Goal: Task Accomplishment & Management: Complete application form

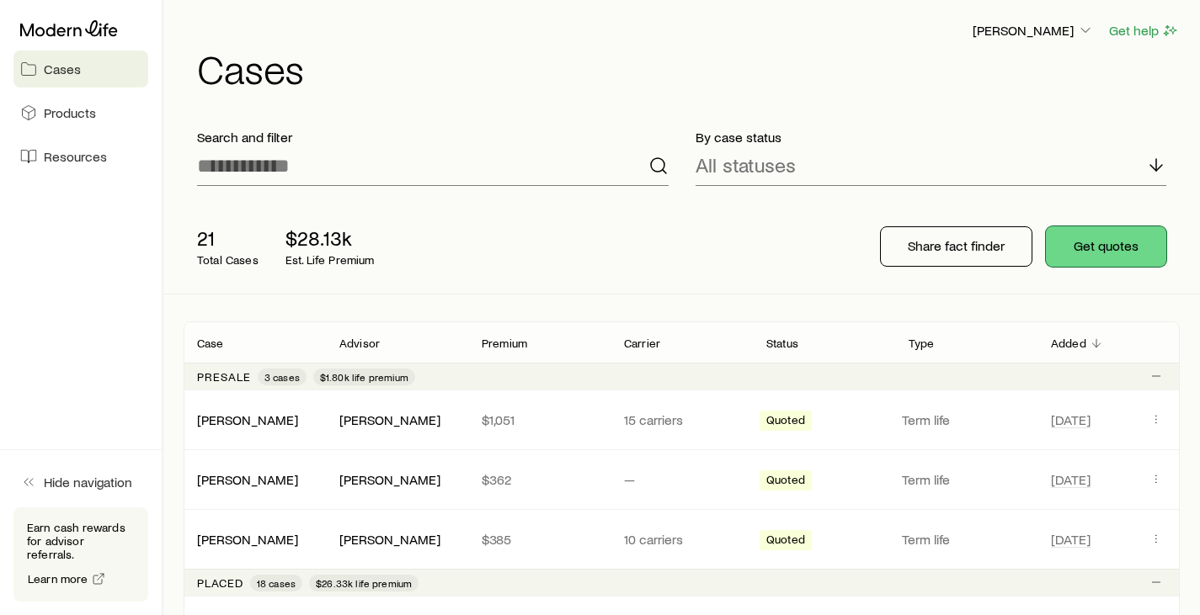
click at [1126, 252] on button "Get quotes" at bounding box center [1106, 246] width 120 height 40
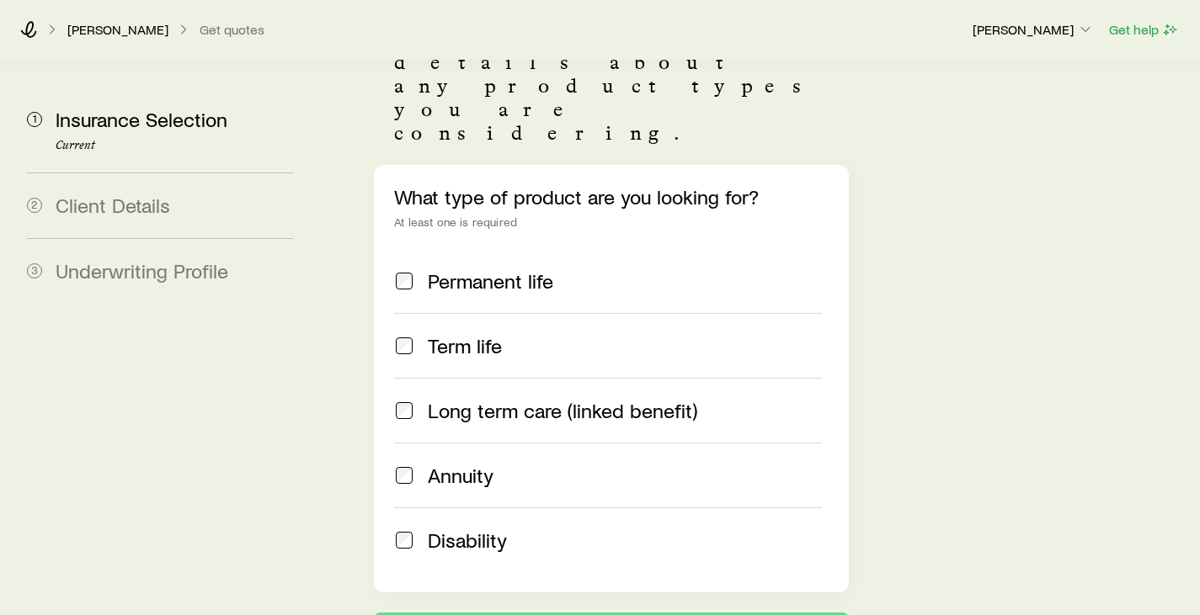
scroll to position [304, 0]
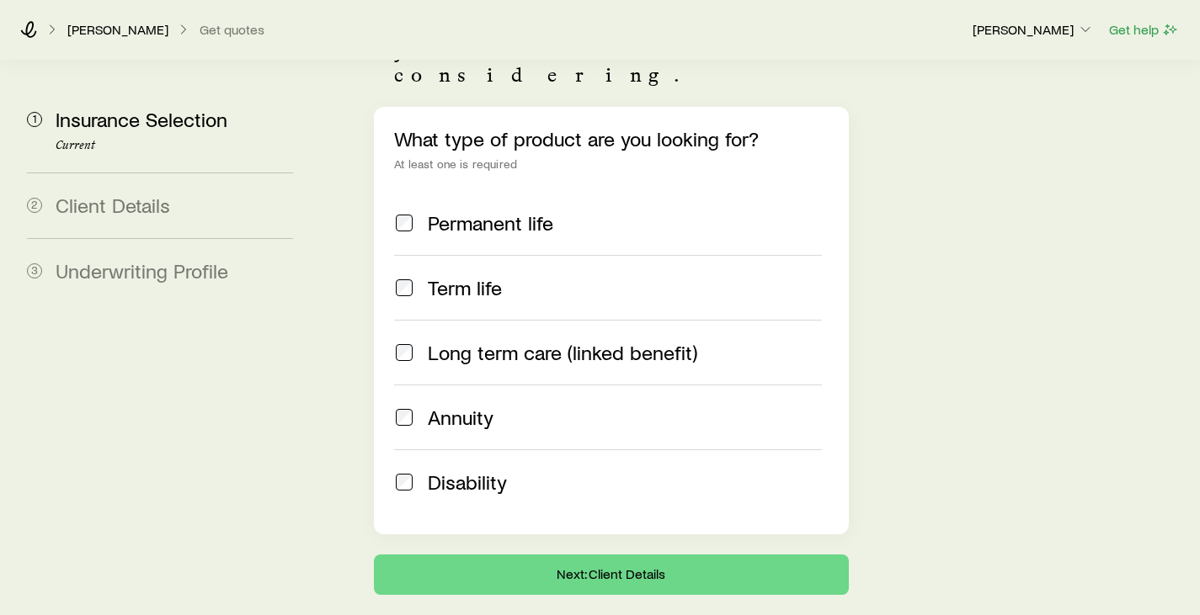
click at [405, 471] on span at bounding box center [404, 483] width 20 height 24
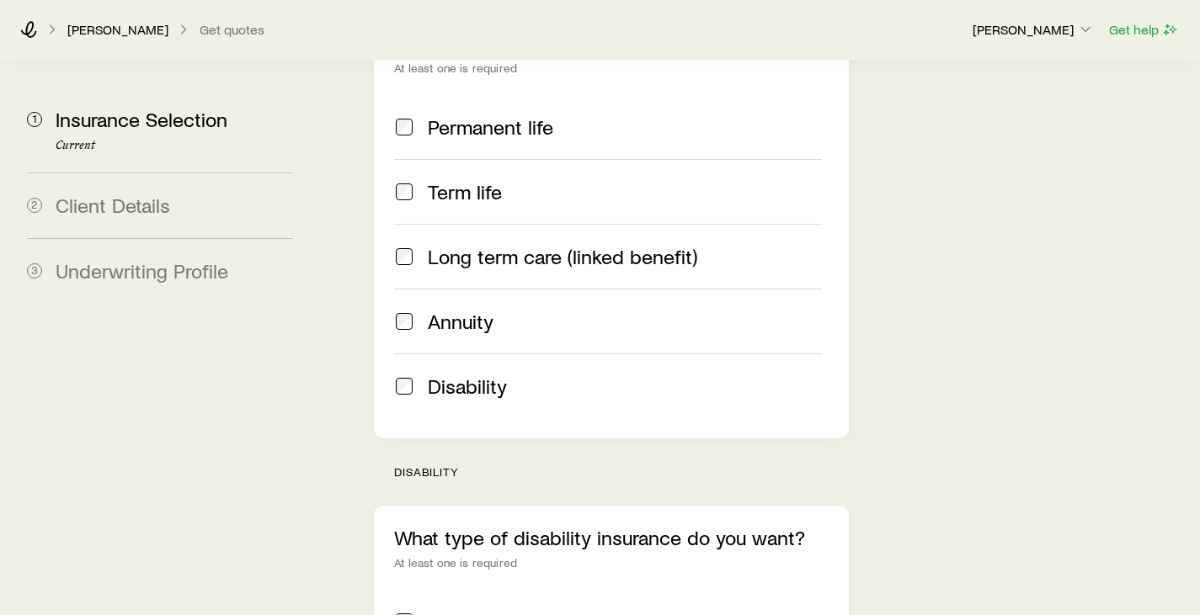
scroll to position [557, 0]
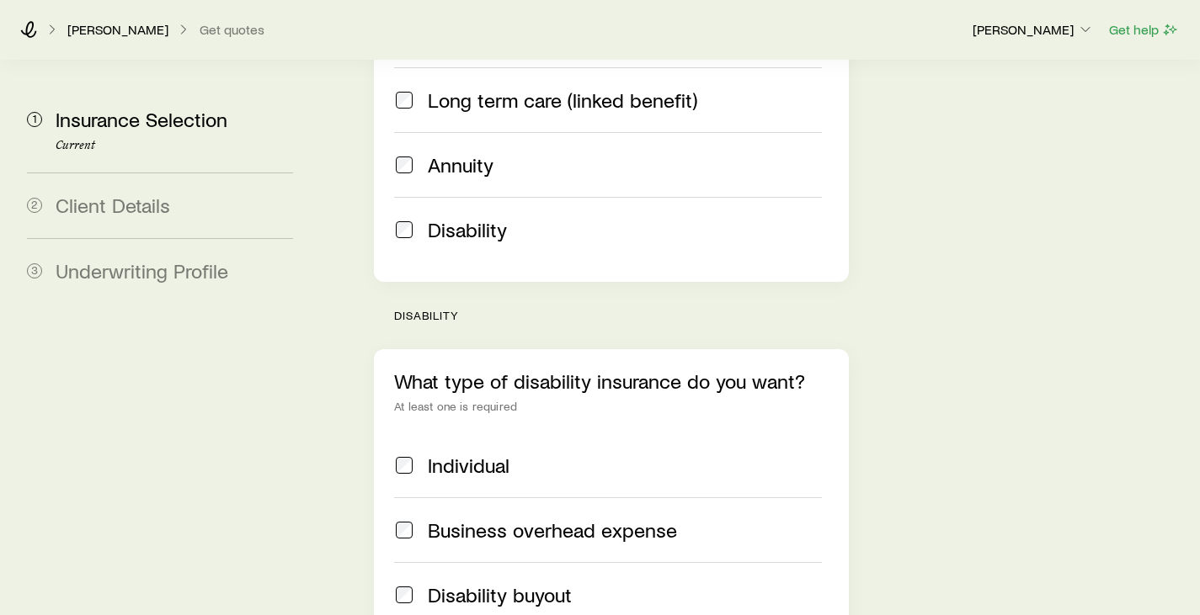
click at [434, 454] on span "Individual" at bounding box center [469, 466] width 82 height 24
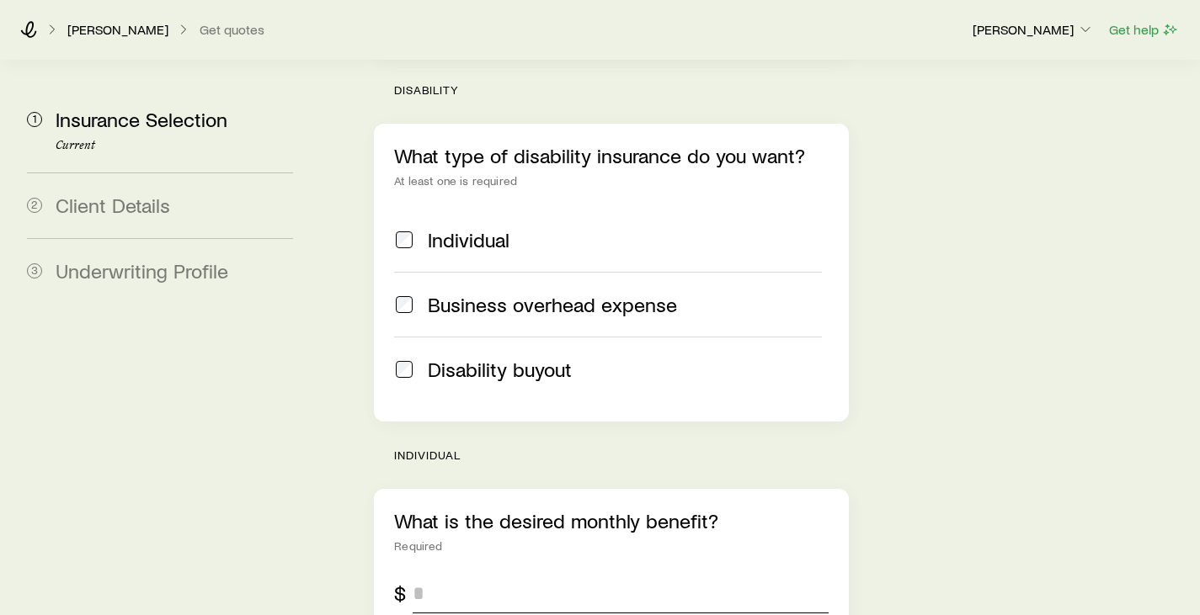
scroll to position [893, 0]
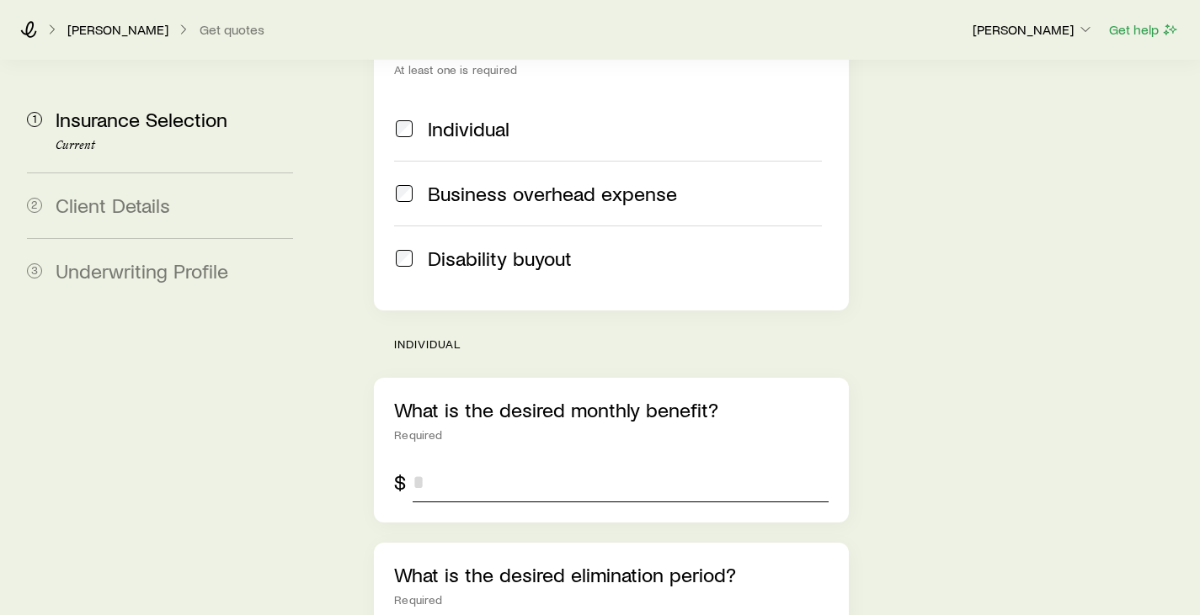
click at [439, 462] on input "tel" at bounding box center [620, 482] width 415 height 40
type input "*****"
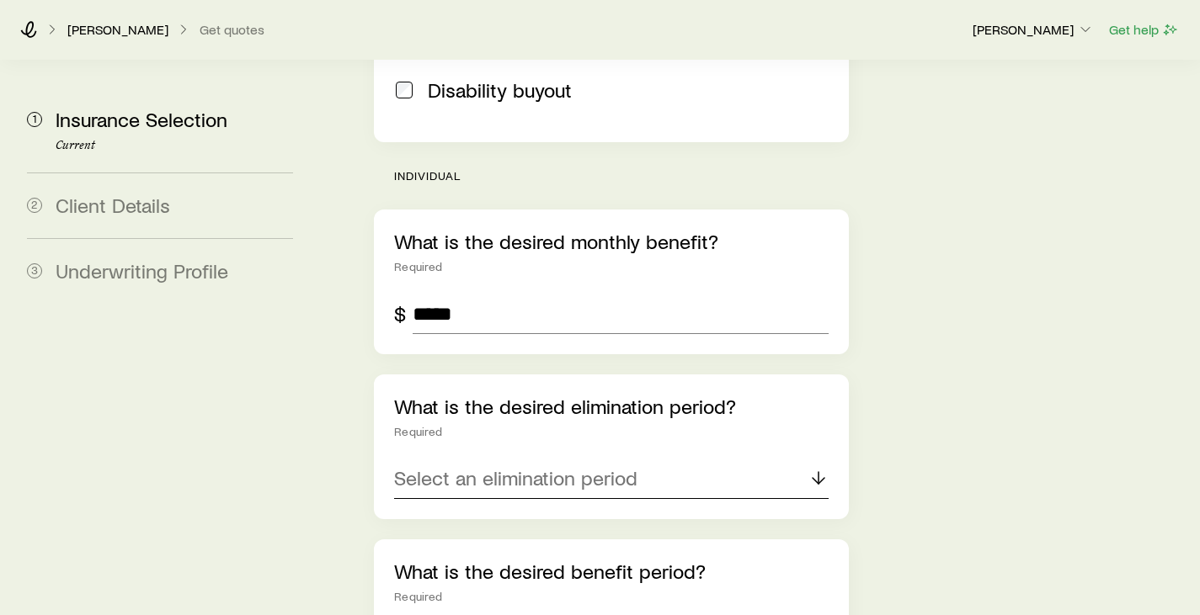
click at [541, 466] on p "Select an elimination period" at bounding box center [515, 478] width 243 height 24
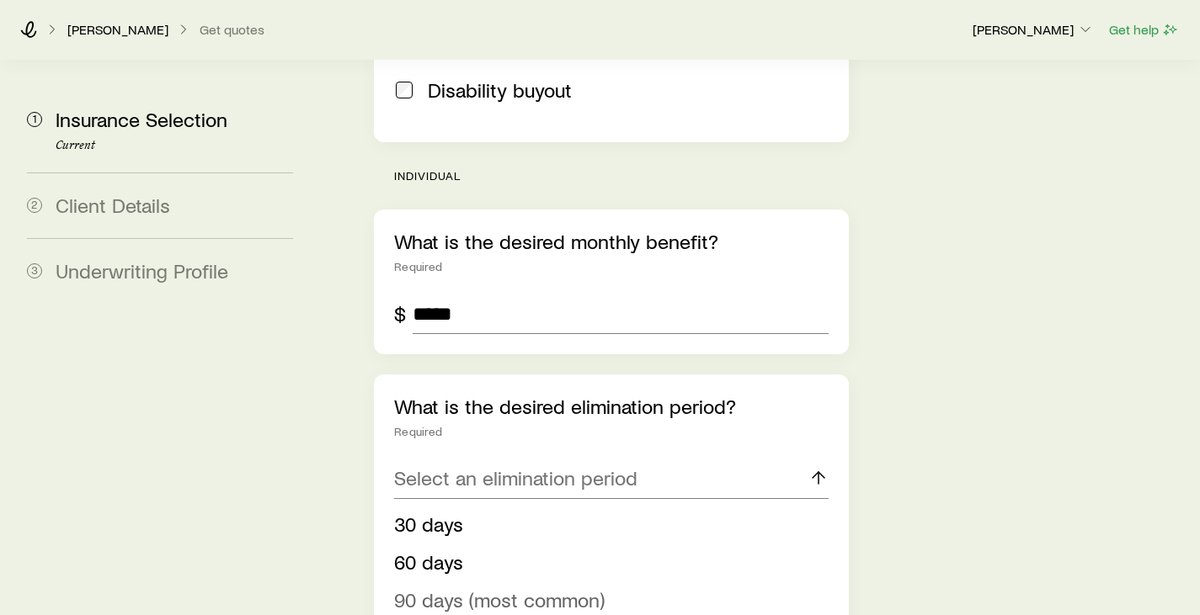
click at [509, 588] on span "90 days (most common)" at bounding box center [499, 600] width 210 height 24
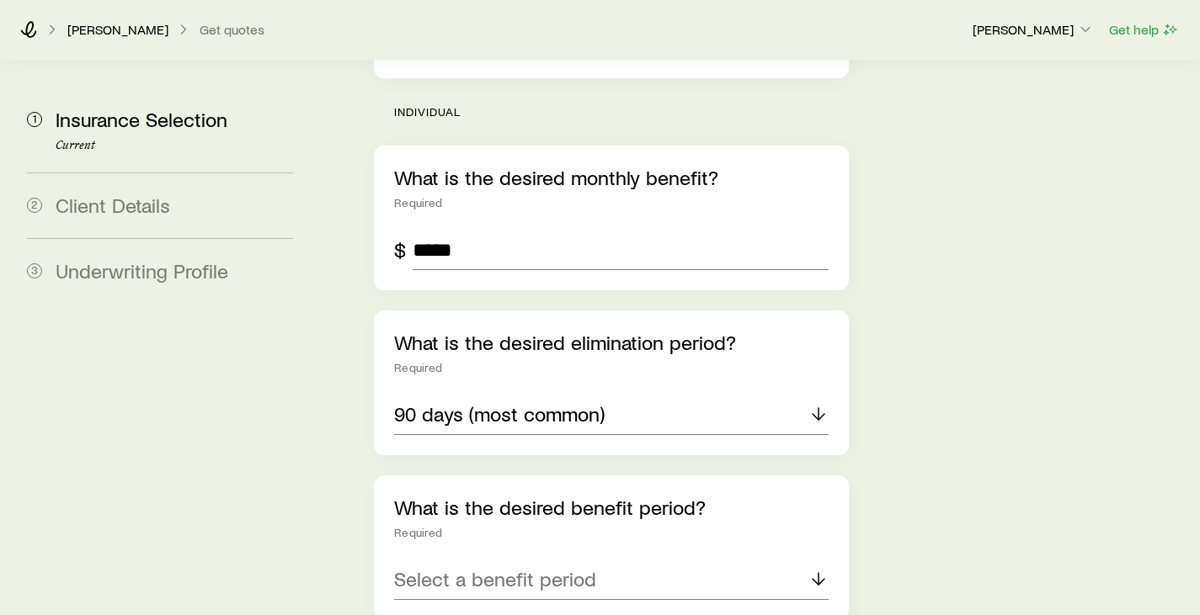
scroll to position [1146, 0]
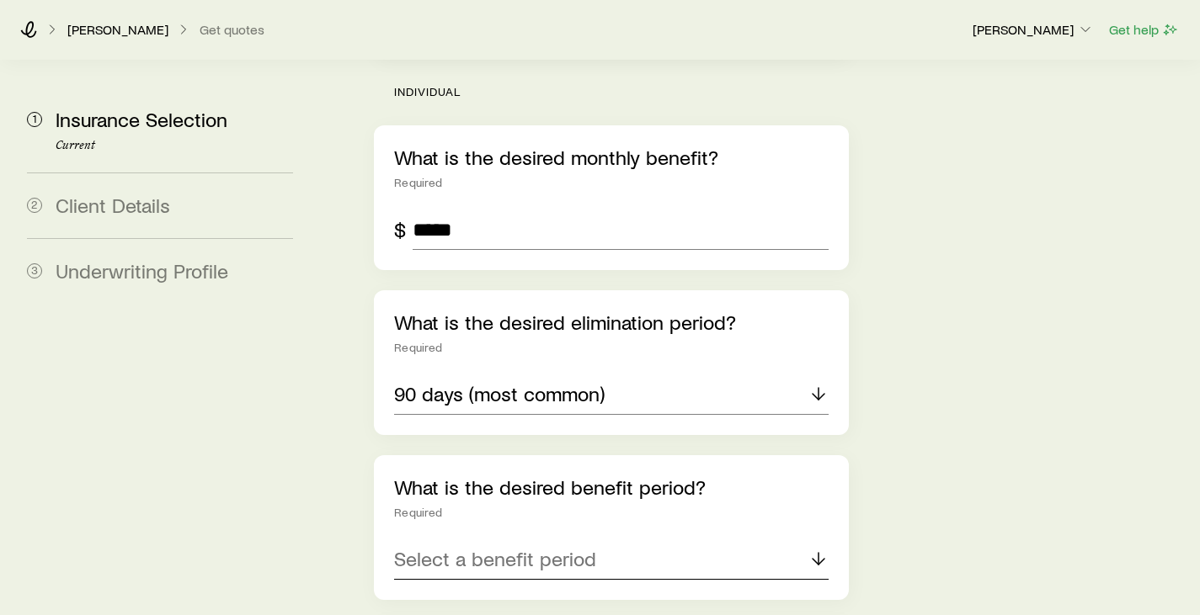
click at [479, 547] on p "Select a benefit period" at bounding box center [495, 559] width 202 height 24
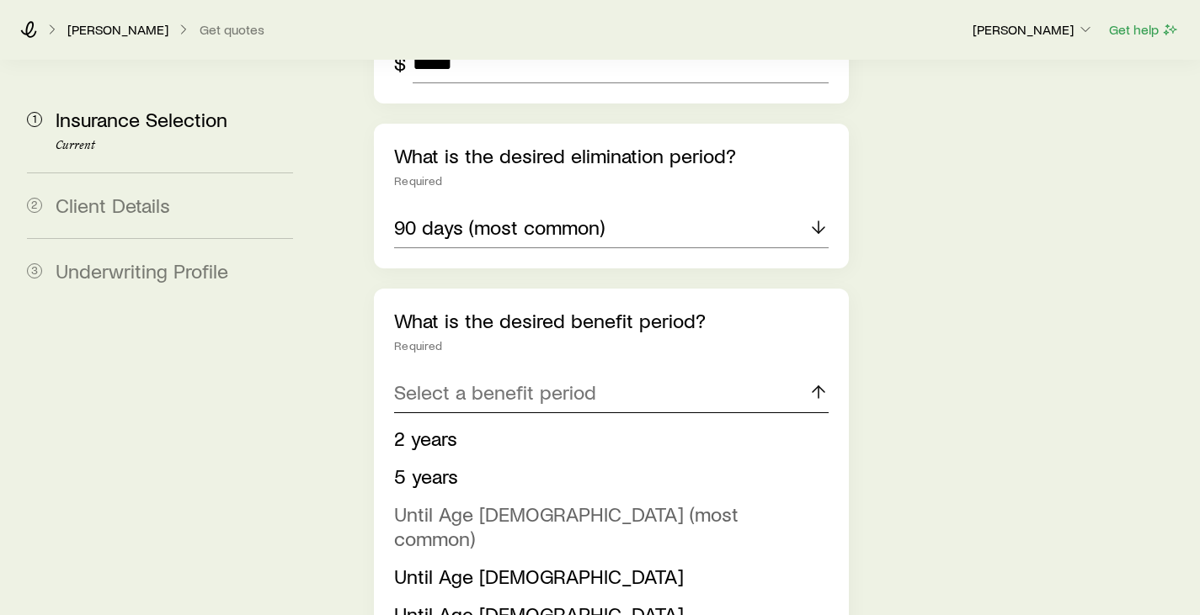
scroll to position [1314, 0]
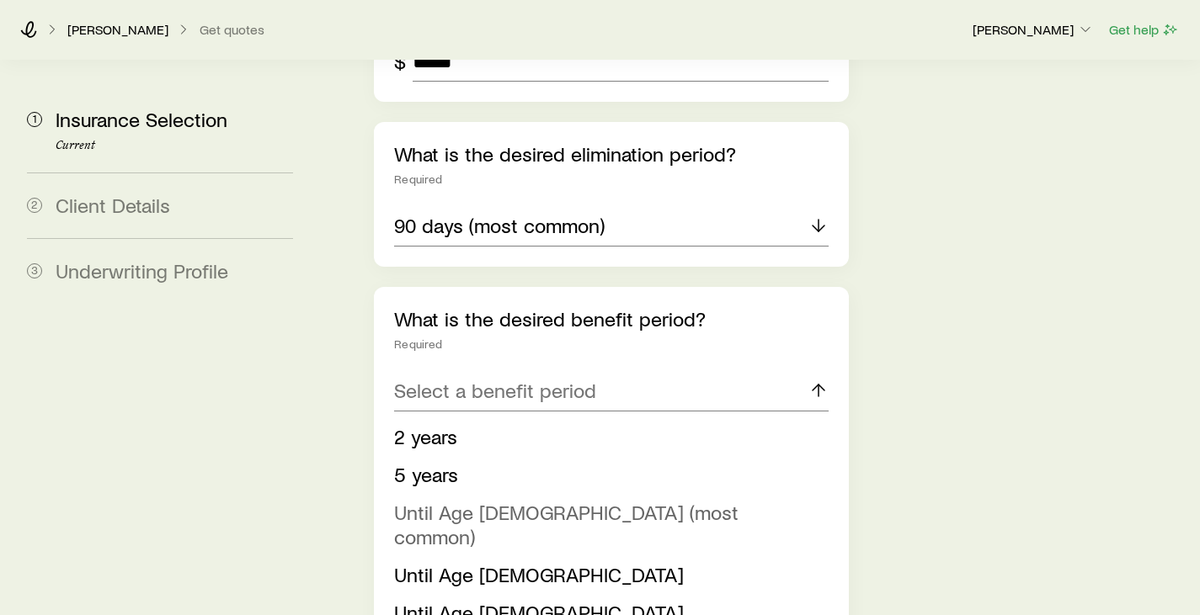
click at [541, 500] on span "Until Age [DEMOGRAPHIC_DATA] (most common)" at bounding box center [566, 524] width 344 height 49
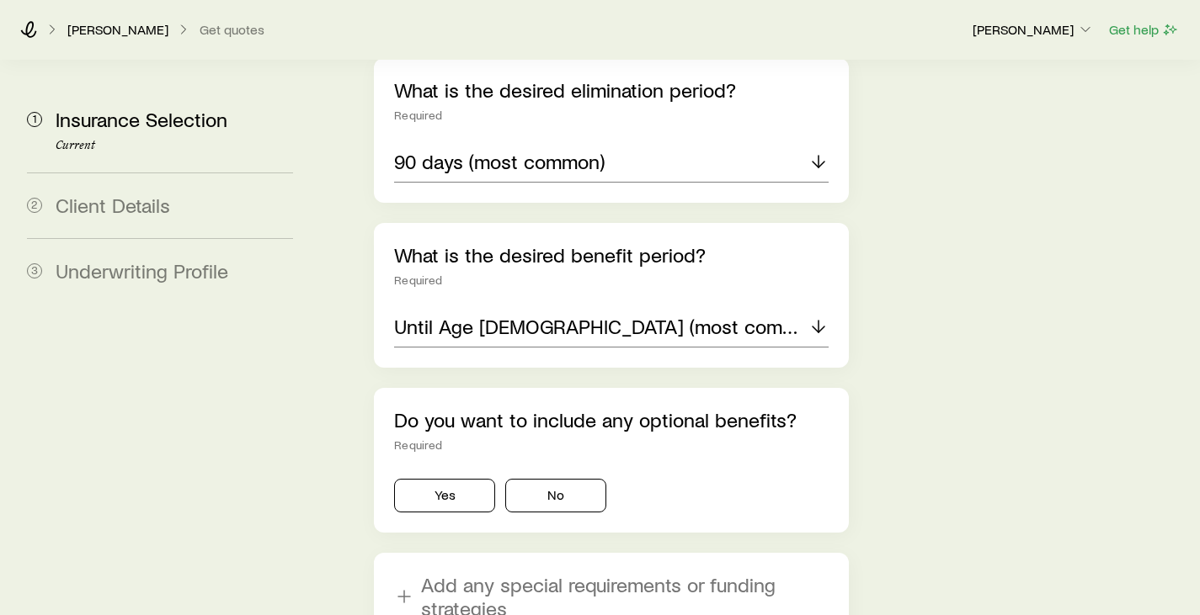
scroll to position [1398, 0]
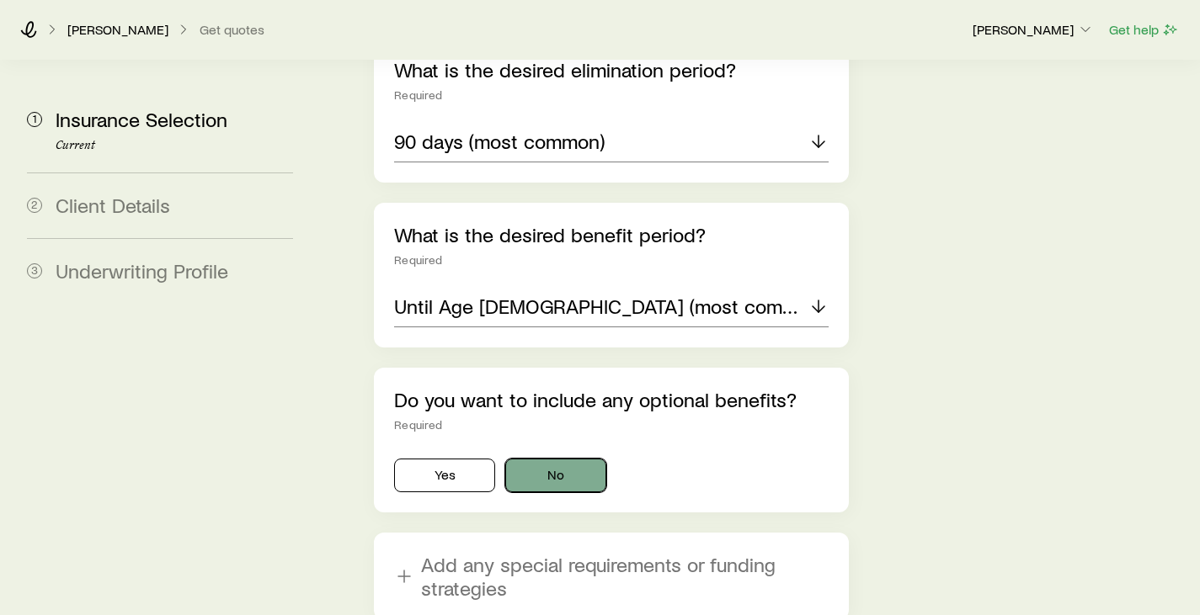
click at [556, 459] on button "No" at bounding box center [555, 476] width 101 height 34
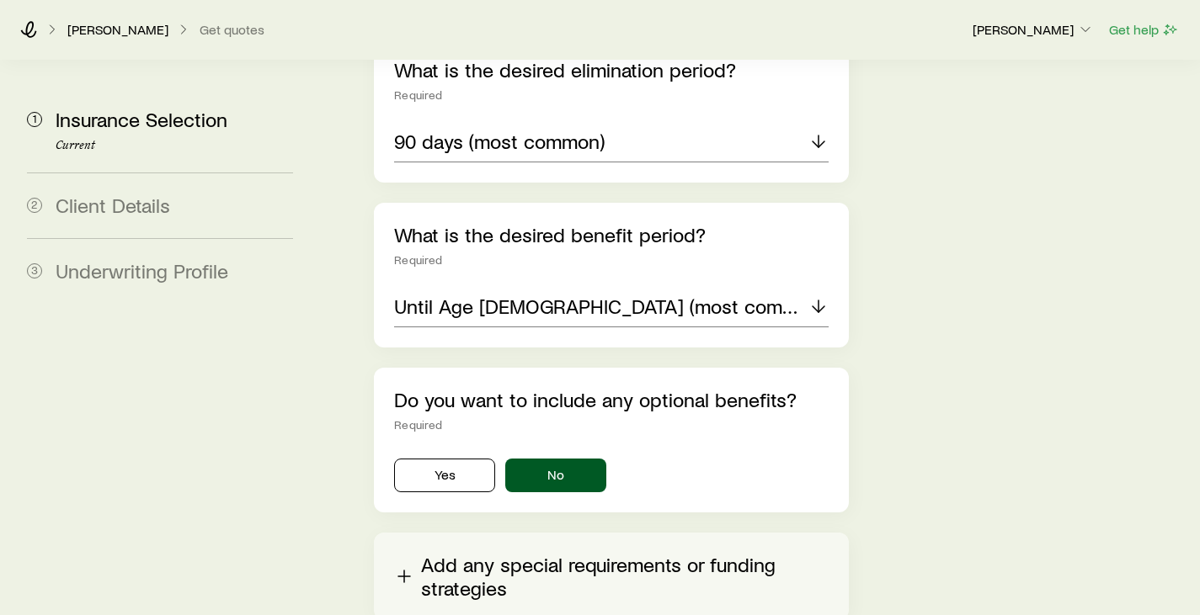
click at [464, 533] on button "Add any special requirements or funding strategies" at bounding box center [611, 577] width 474 height 88
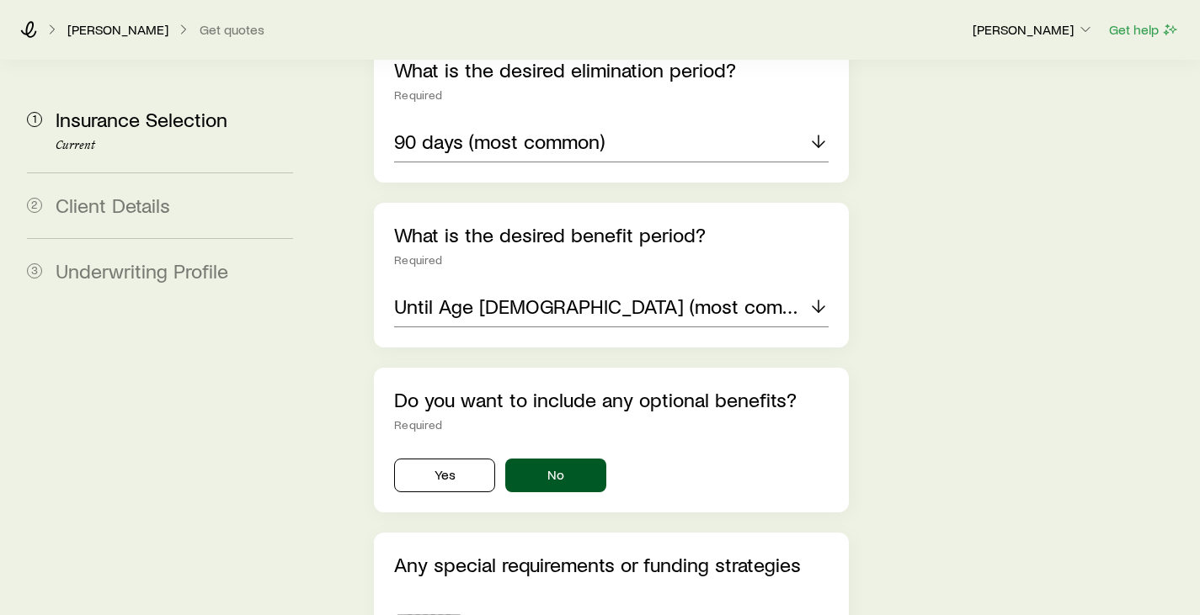
scroll to position [1649, 0]
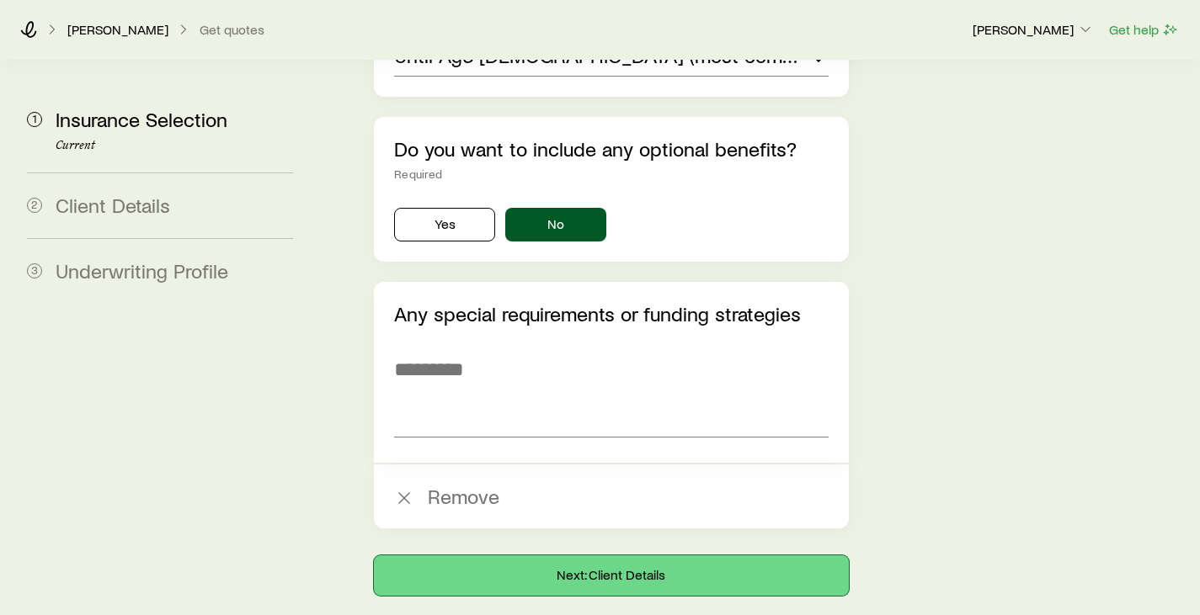
click at [546, 556] on button "Next: Client Details" at bounding box center [611, 576] width 474 height 40
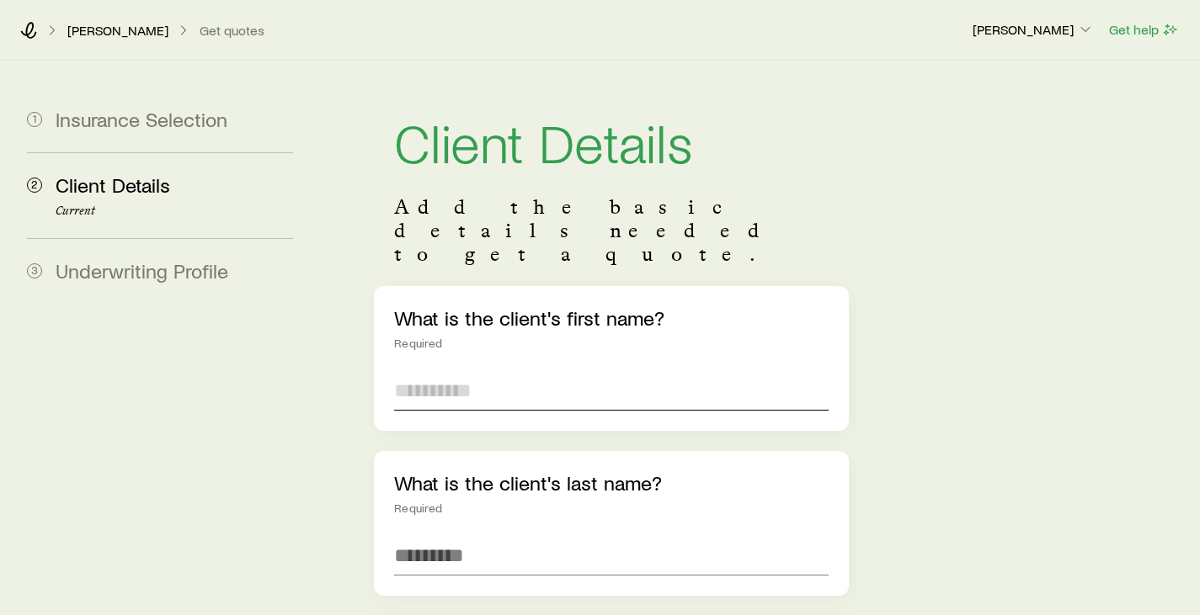
click at [454, 370] on input "text" at bounding box center [611, 390] width 434 height 40
type input "****"
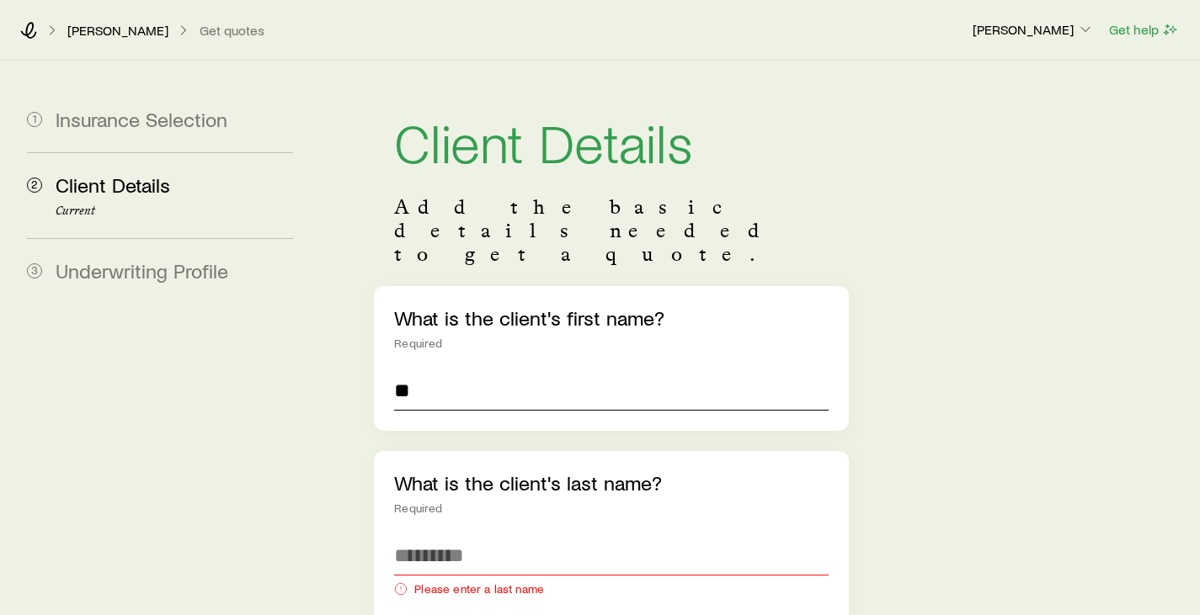
type input "*"
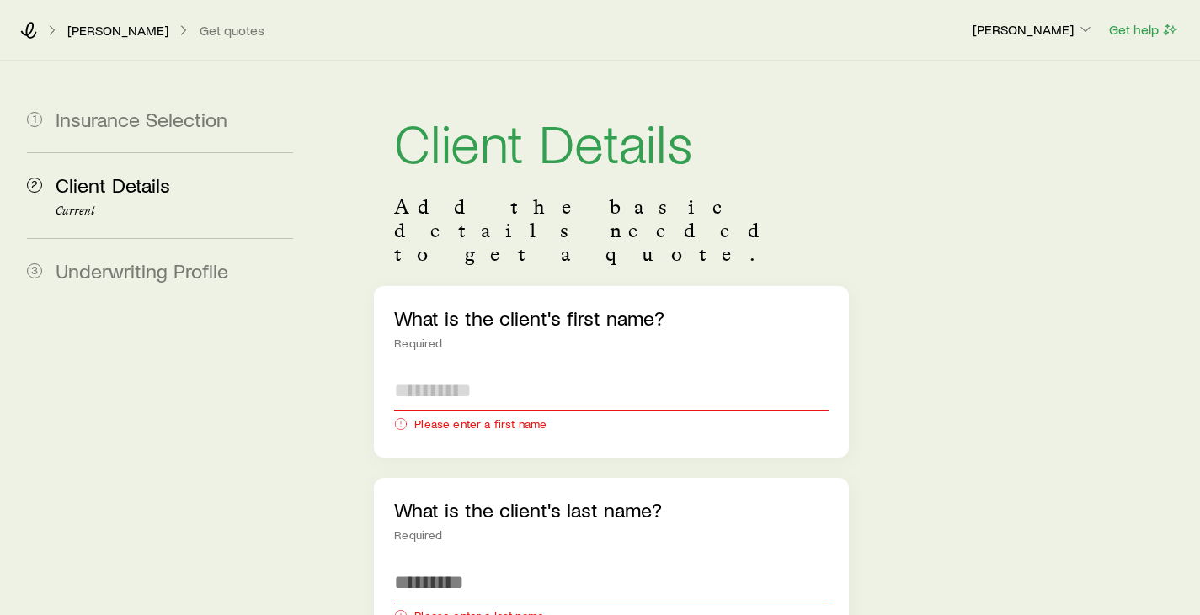
type input "*"
click at [454, 370] on input "text" at bounding box center [611, 390] width 434 height 40
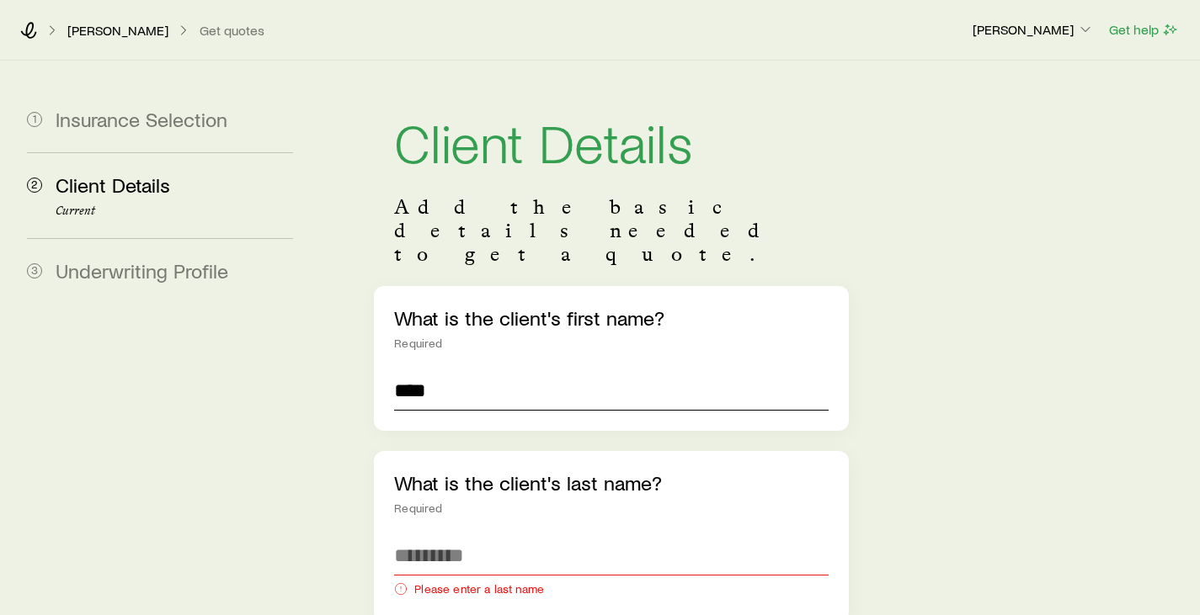
type input "****"
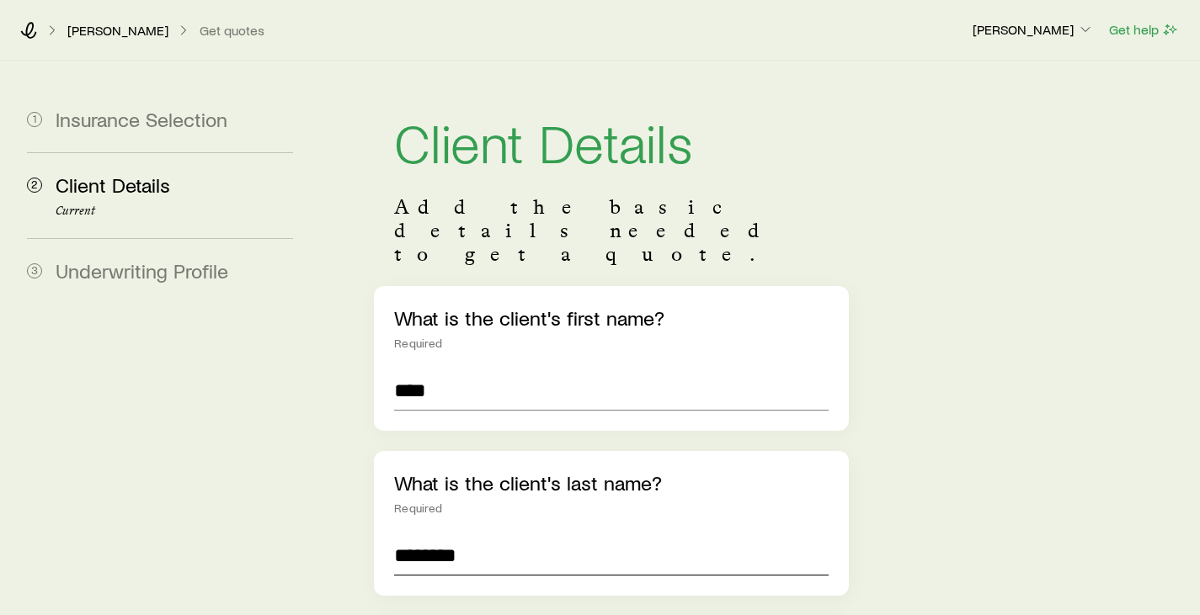
type input "********"
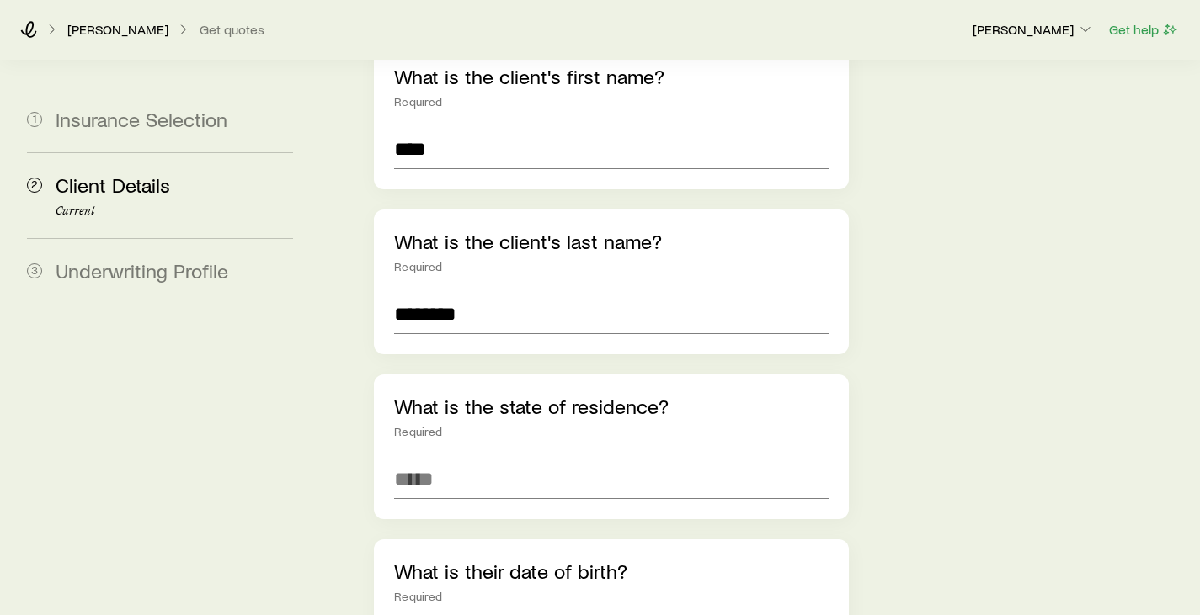
scroll to position [253, 0]
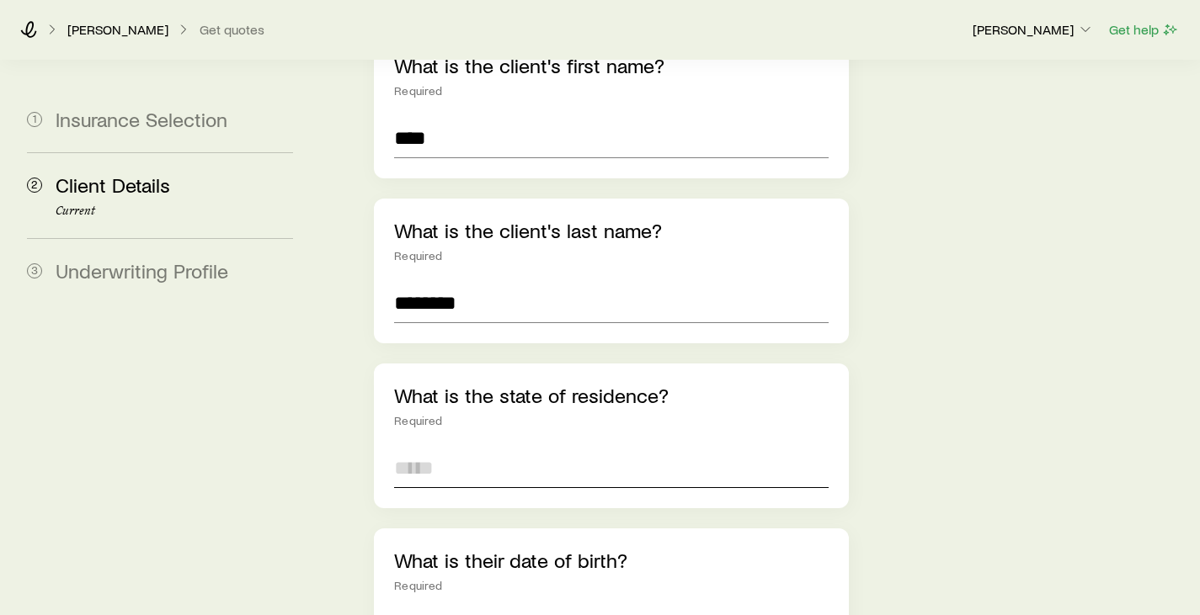
click at [477, 448] on input at bounding box center [611, 468] width 434 height 40
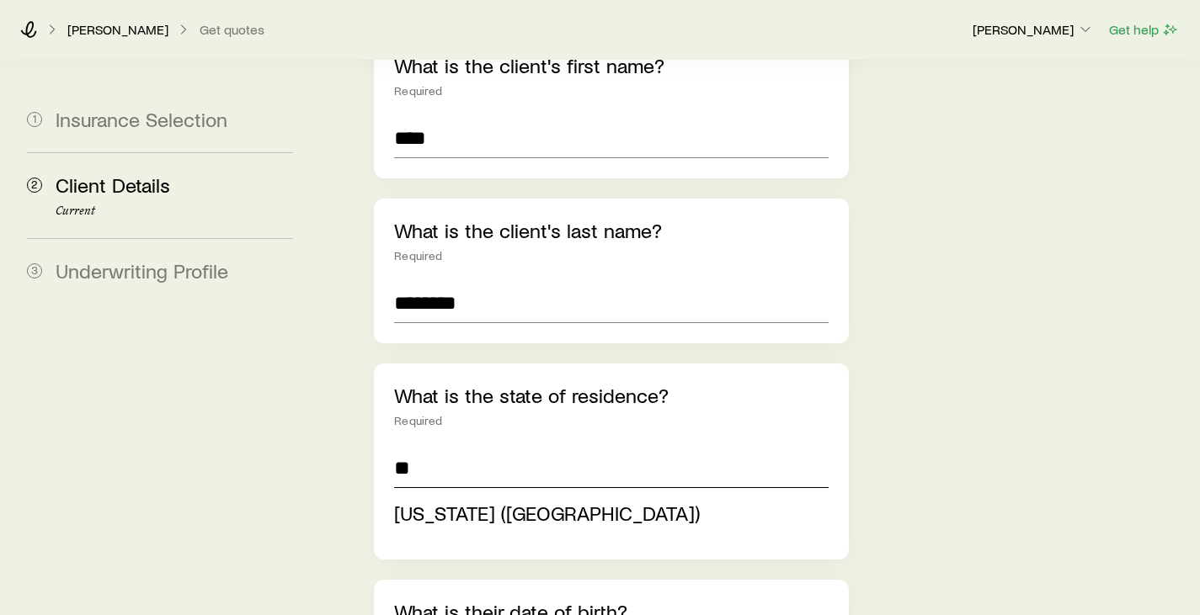
type input "**********"
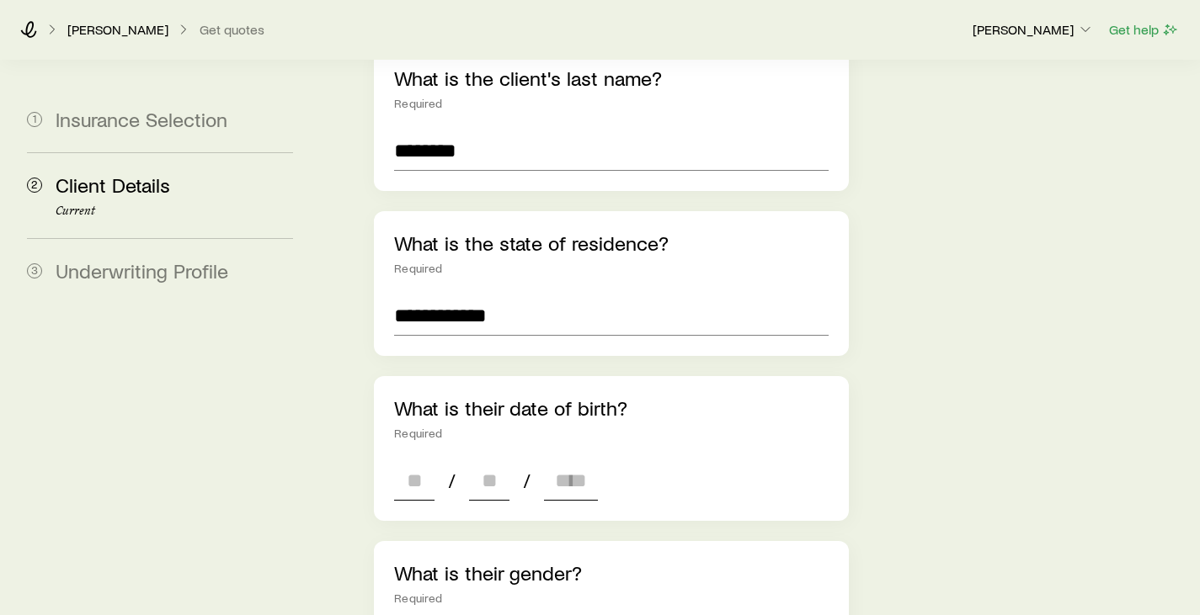
scroll to position [421, 0]
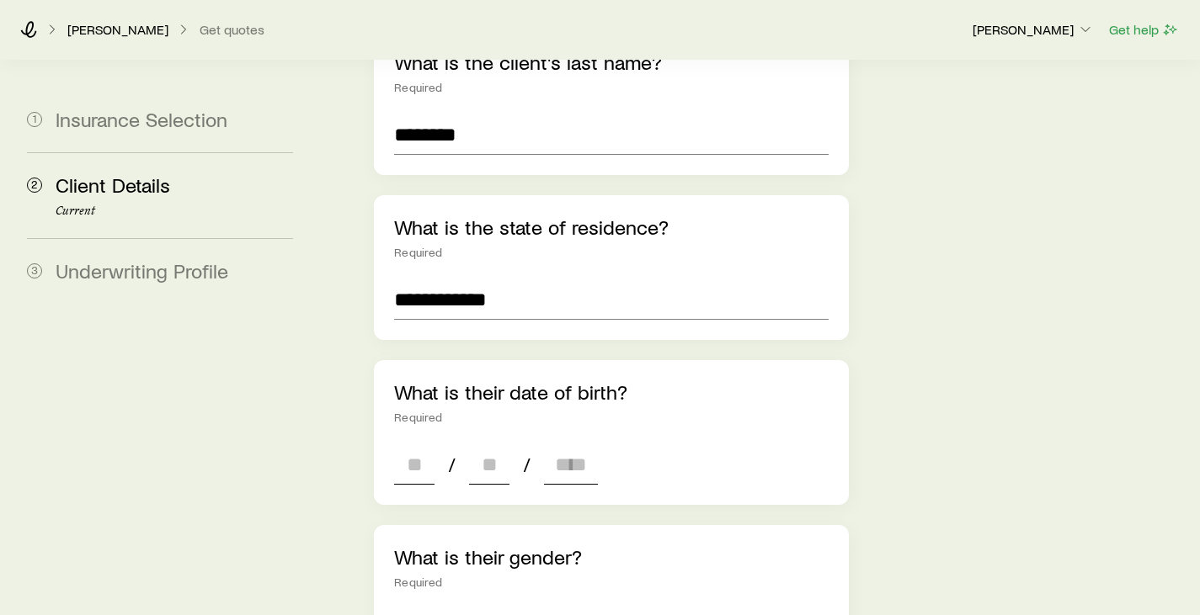
click at [438, 445] on div "/ /" at bounding box center [496, 465] width 204 height 40
click at [413, 445] on input at bounding box center [414, 465] width 40 height 40
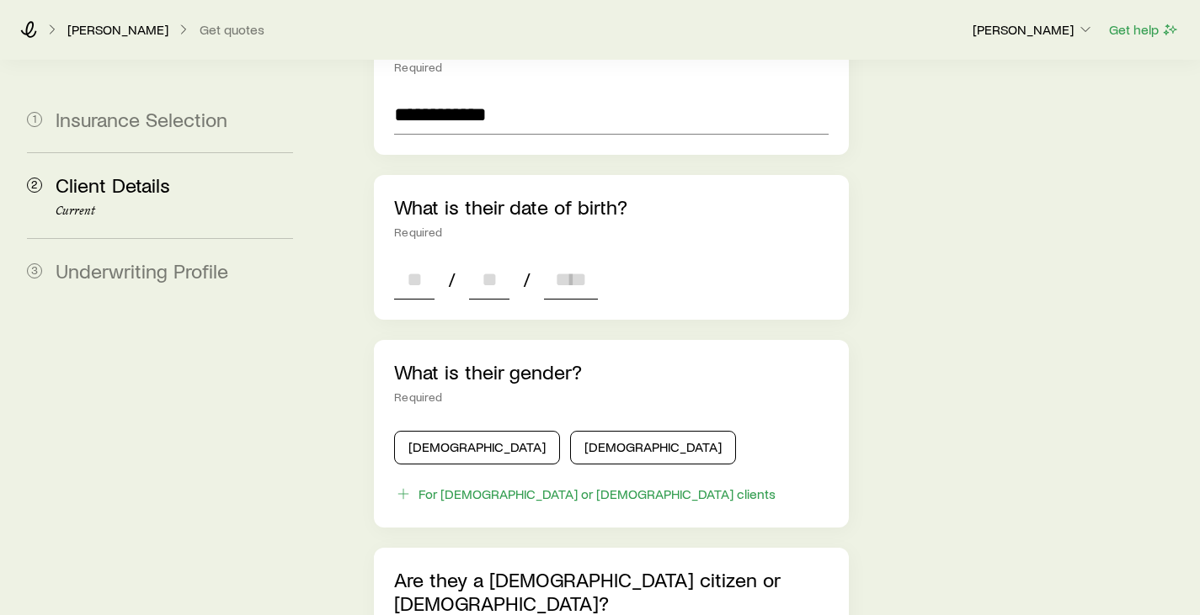
scroll to position [602, 0]
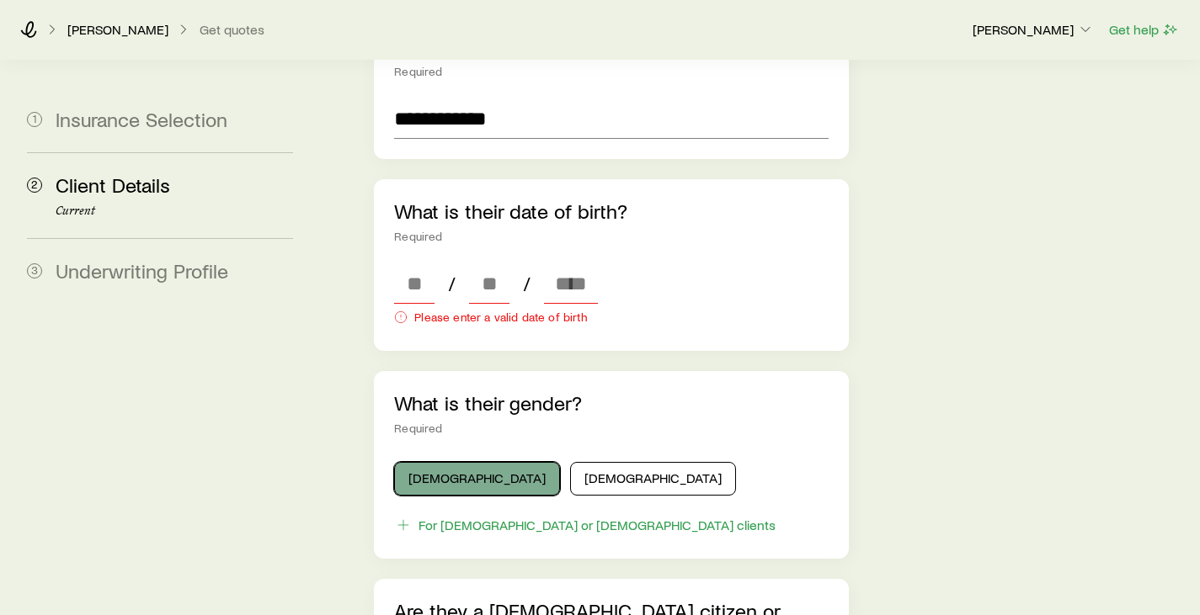
click at [469, 395] on div "What is their gender? Required [DEMOGRAPHIC_DATA] [DEMOGRAPHIC_DATA] For [DEMOG…" at bounding box center [611, 465] width 474 height 188
click at [434, 462] on button "[DEMOGRAPHIC_DATA]" at bounding box center [477, 479] width 166 height 34
click at [424, 264] on input at bounding box center [414, 284] width 40 height 40
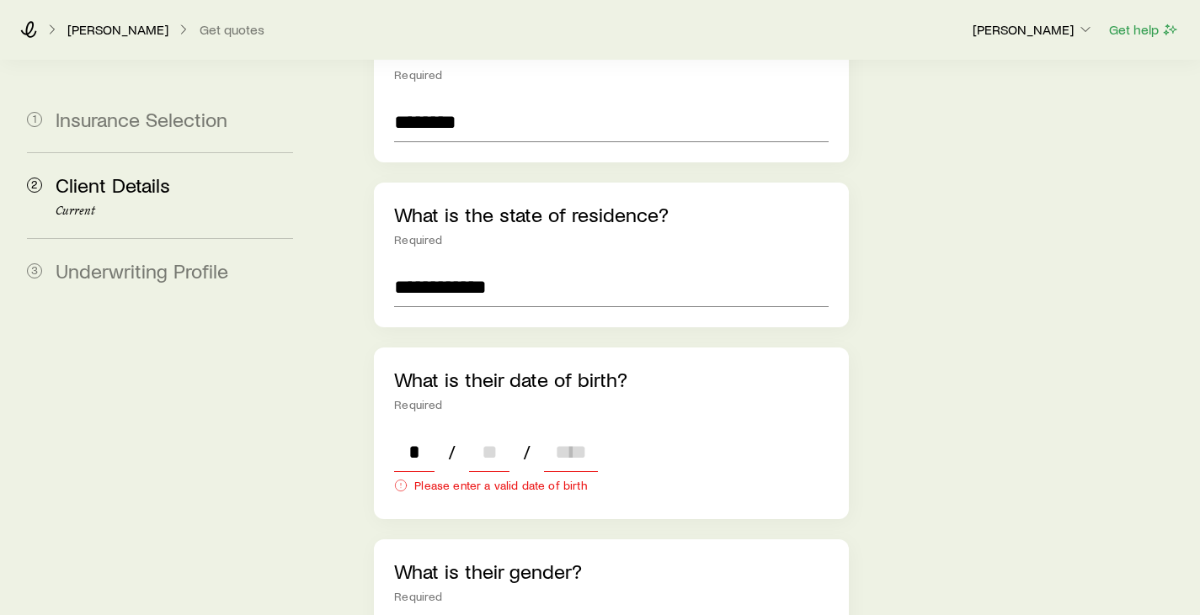
type input "**"
type input "****"
type input "*"
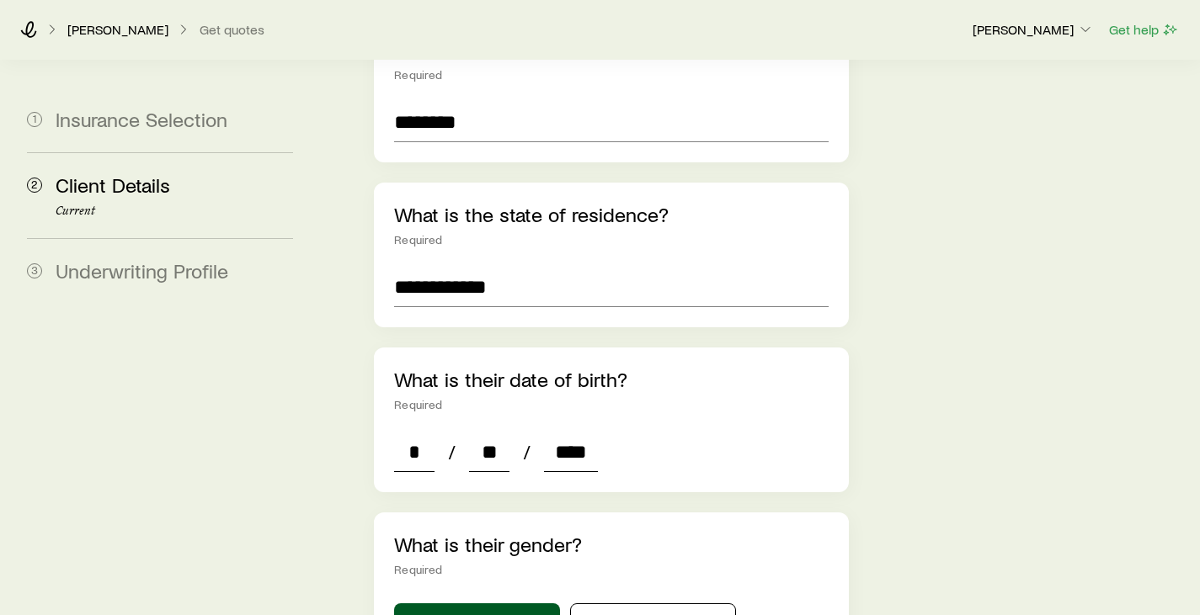
type input "****"
click at [858, 379] on div "**********" at bounding box center [610, 478] width 501 height 1703
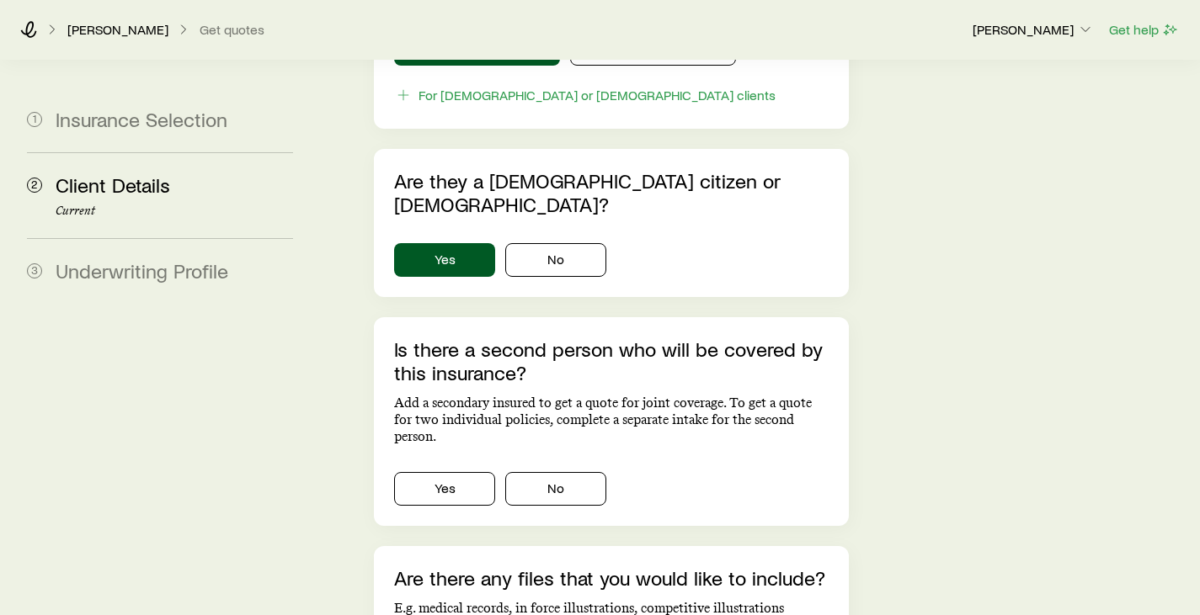
scroll to position [1107, 0]
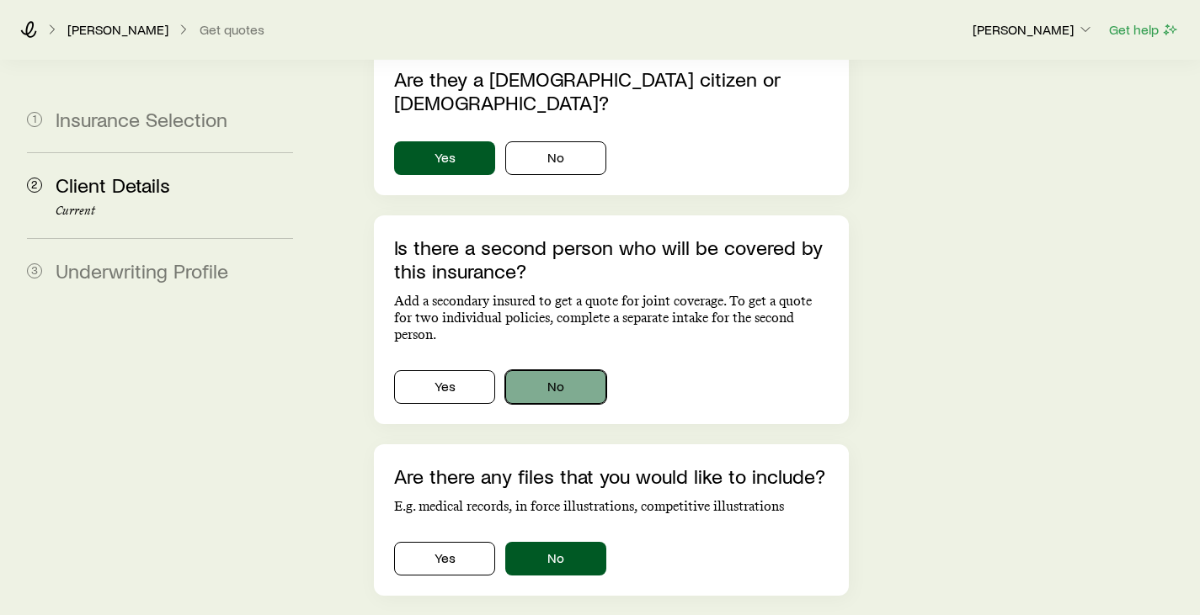
click at [532, 370] on button "No" at bounding box center [555, 387] width 101 height 34
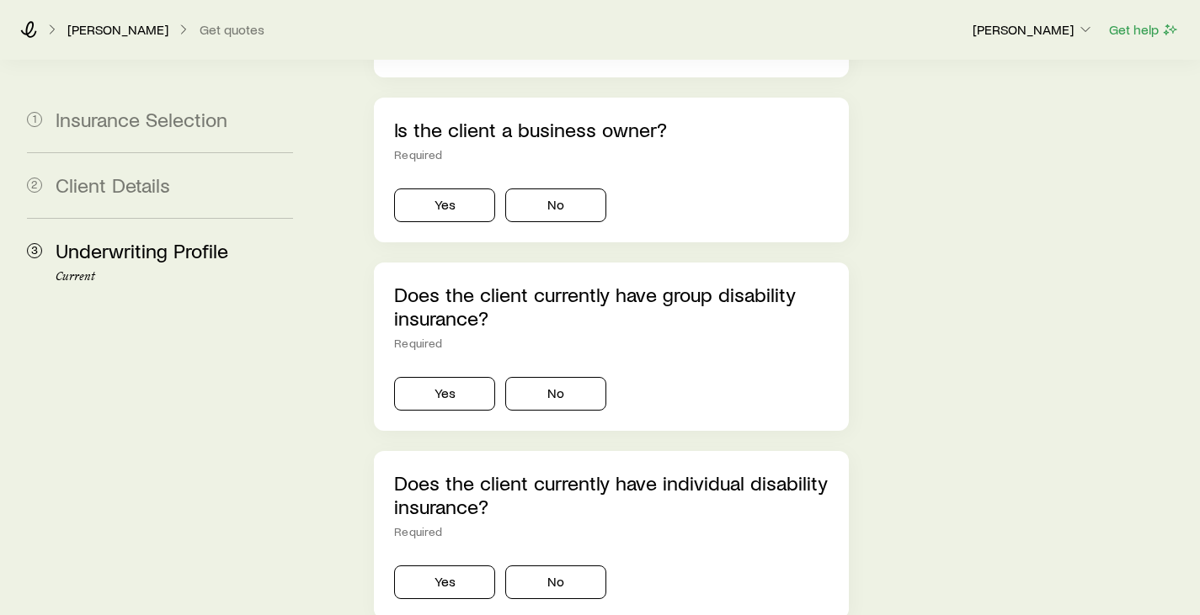
scroll to position [3650, 0]
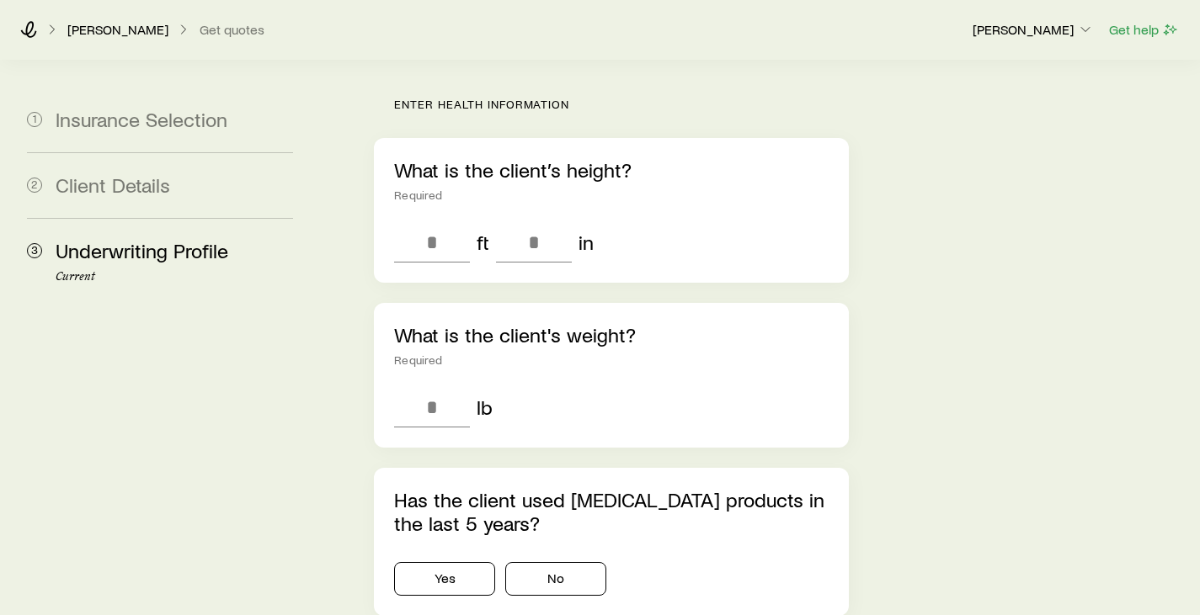
scroll to position [0, 0]
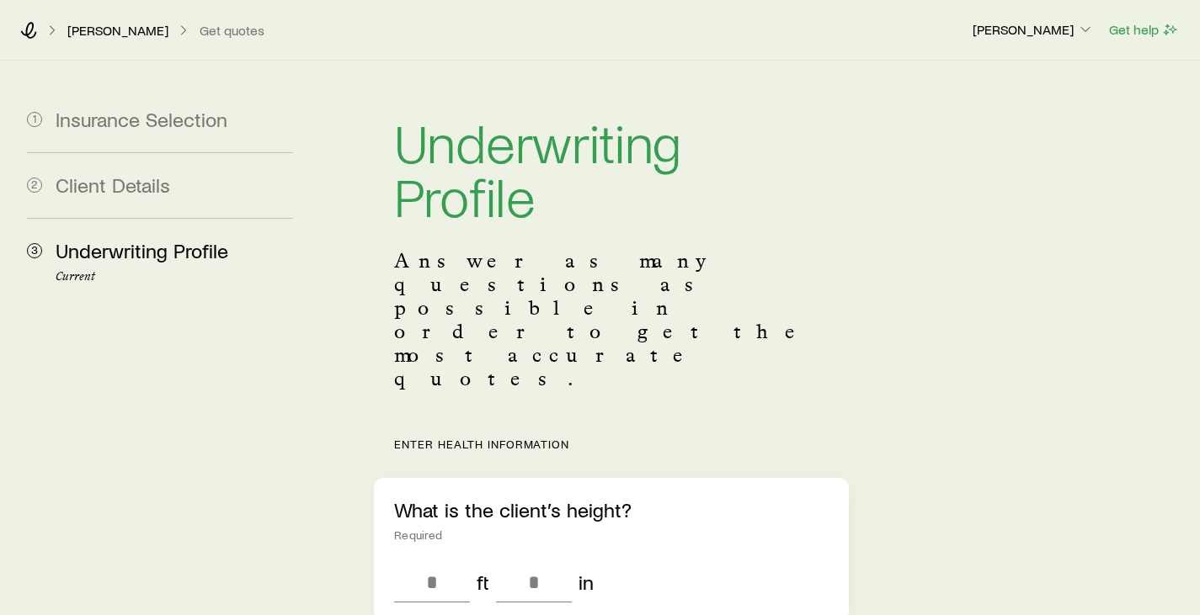
click at [787, 196] on h1 "Underwriting Profile" at bounding box center [611, 169] width 434 height 108
click at [35, 30] on icon at bounding box center [28, 30] width 17 height 17
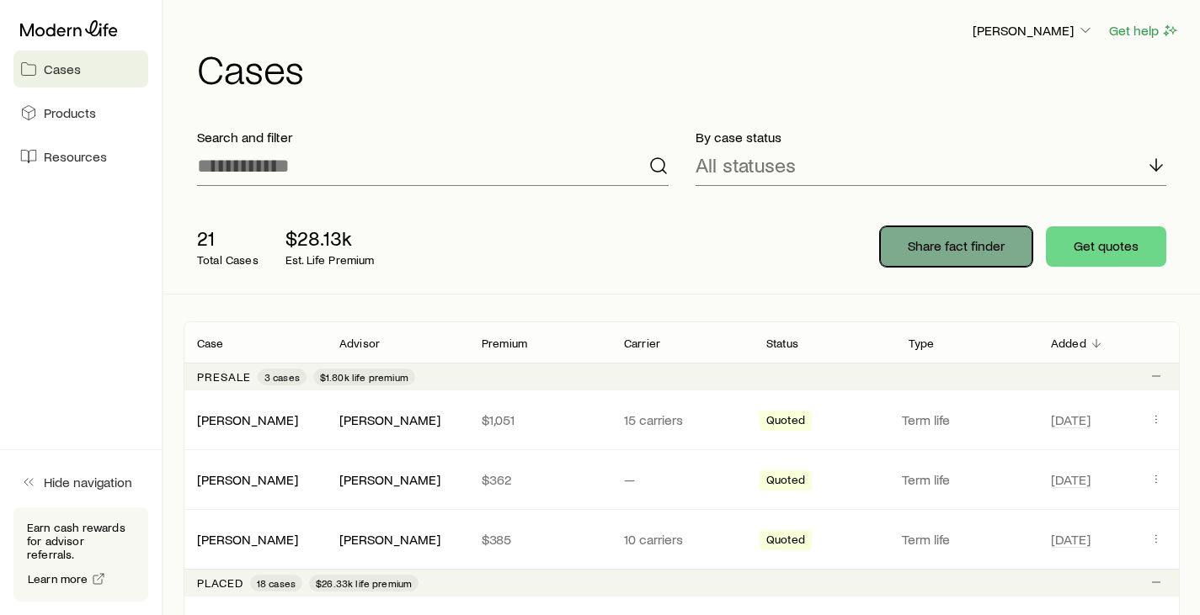
click at [961, 234] on button "Share fact finder" at bounding box center [956, 246] width 152 height 40
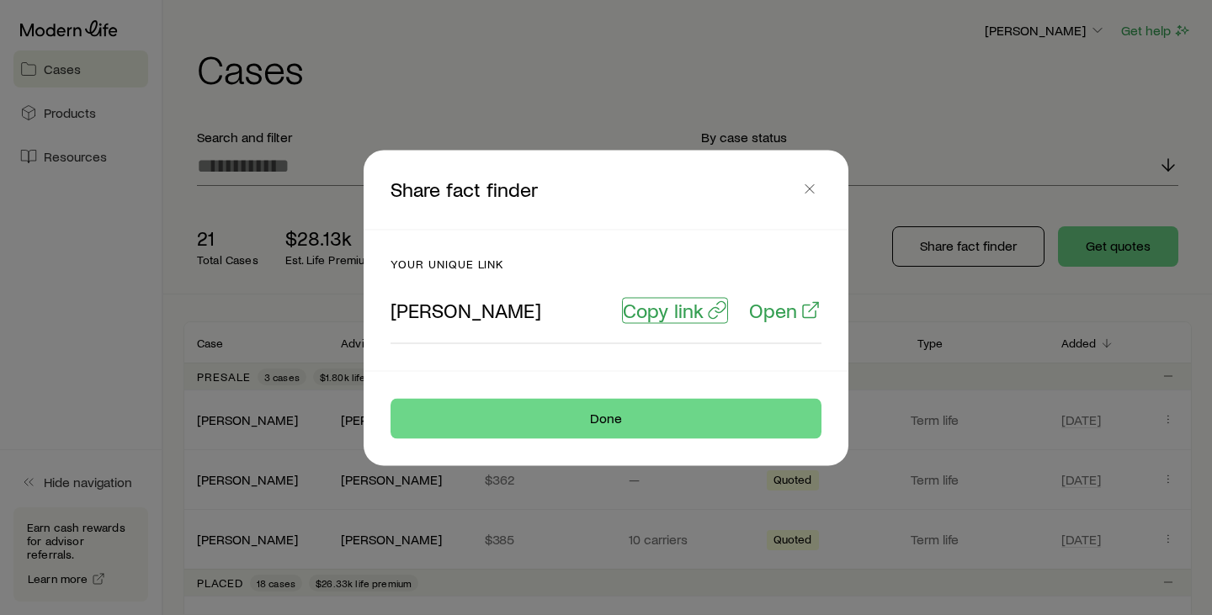
click at [674, 309] on p "Copy link" at bounding box center [663, 310] width 81 height 24
click at [808, 184] on icon "button" at bounding box center [810, 188] width 17 height 17
